Goal: Task Accomplishment & Management: Use online tool/utility

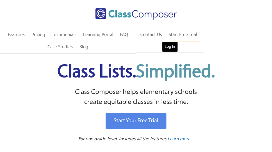
click at [167, 48] on link "Log In" at bounding box center [170, 46] width 16 height 11
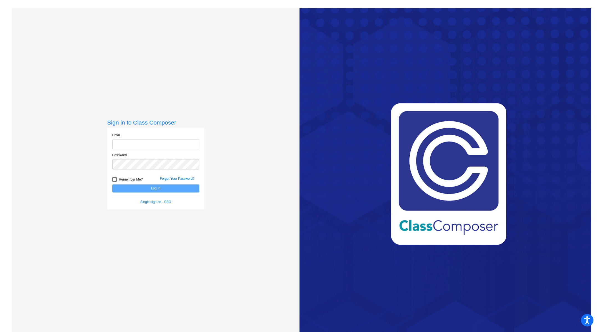
type input "melissa.moxley@leusd.k12.ca.us"
click at [145, 188] on button "Log In" at bounding box center [155, 188] width 87 height 8
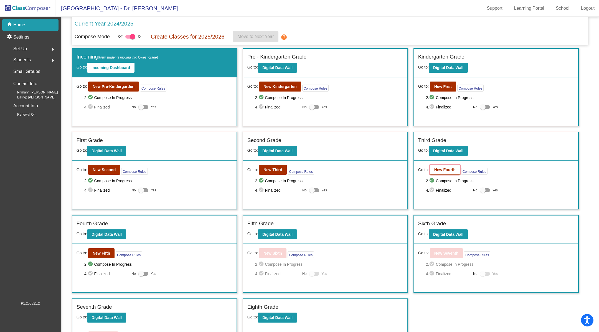
click at [439, 171] on b "New Fourth" at bounding box center [444, 170] width 21 height 4
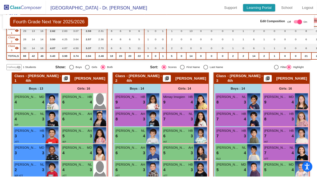
scroll to position [72, 0]
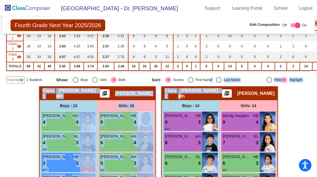
drag, startPoint x: 213, startPoint y: 93, endPoint x: 209, endPoint y: 78, distance: 14.9
drag, startPoint x: 211, startPoint y: 73, endPoint x: 210, endPoint y: 40, distance: 32.7
click at [210, 40] on div "Display Scores for Years: 2023 - 2024 2024 - 2025 Grade/Archive Students in Tab…" at bounding box center [158, 24] width 304 height 118
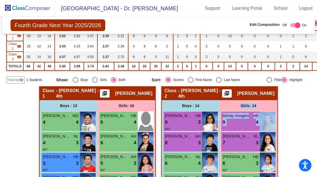
drag, startPoint x: 299, startPoint y: 121, endPoint x: 299, endPoint y: 102, distance: 19.7
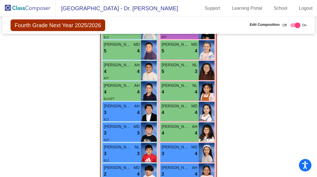
scroll to position [708, 0]
